Goal: Task Accomplishment & Management: Use online tool/utility

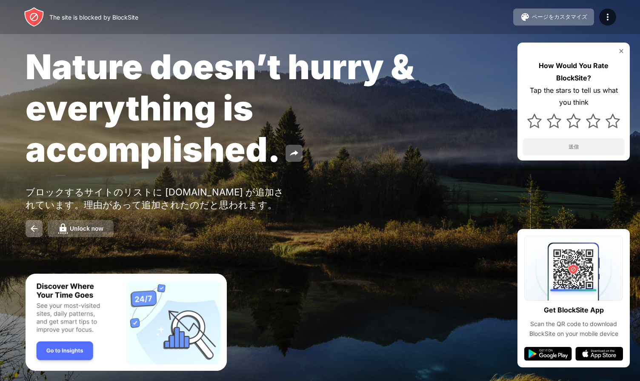
click at [92, 232] on div "Unlock now" at bounding box center [87, 228] width 34 height 7
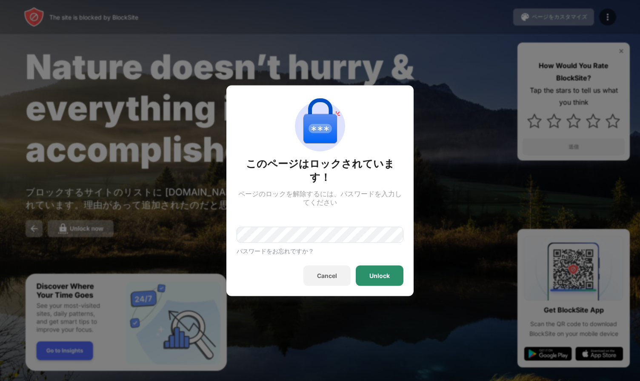
click at [378, 272] on div "Unlock" at bounding box center [379, 275] width 20 height 7
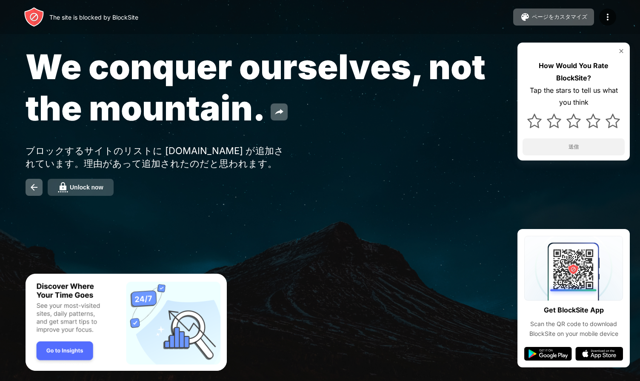
click at [90, 189] on div "Unlock now" at bounding box center [87, 187] width 34 height 7
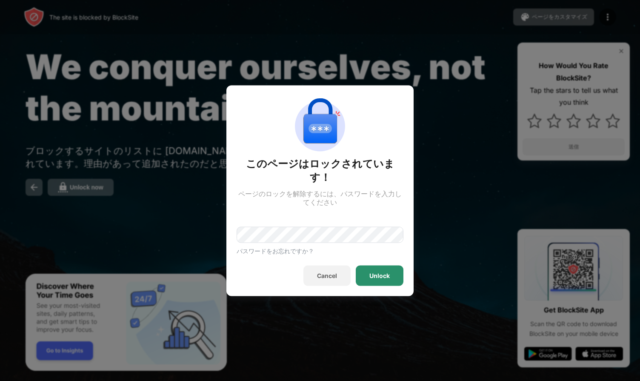
click at [385, 273] on div "Unlock" at bounding box center [380, 275] width 48 height 20
